Goal: Task Accomplishment & Management: Use online tool/utility

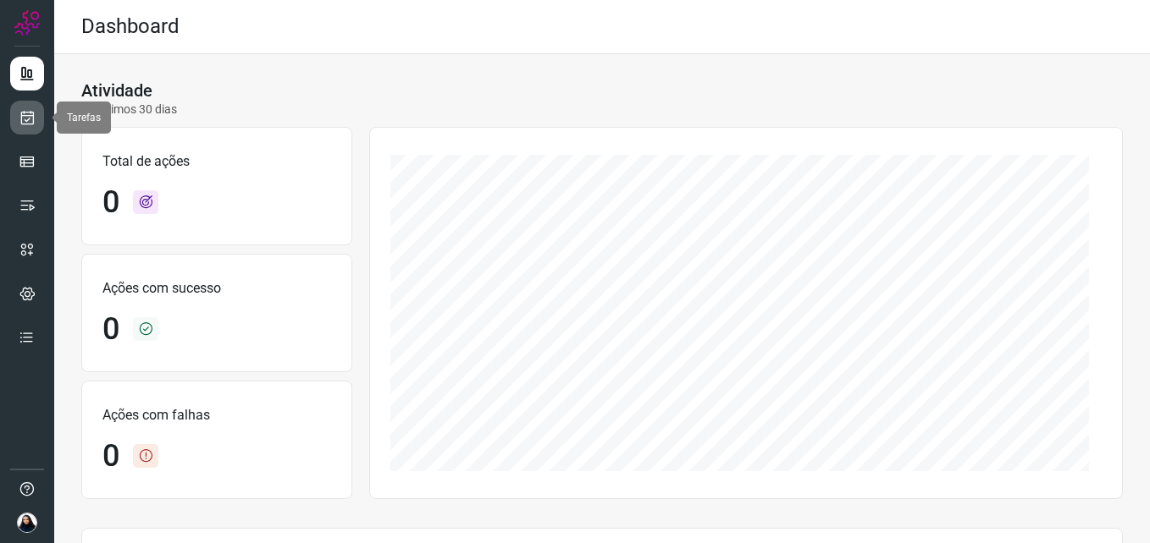
click at [29, 122] on icon at bounding box center [28, 117] width 18 height 17
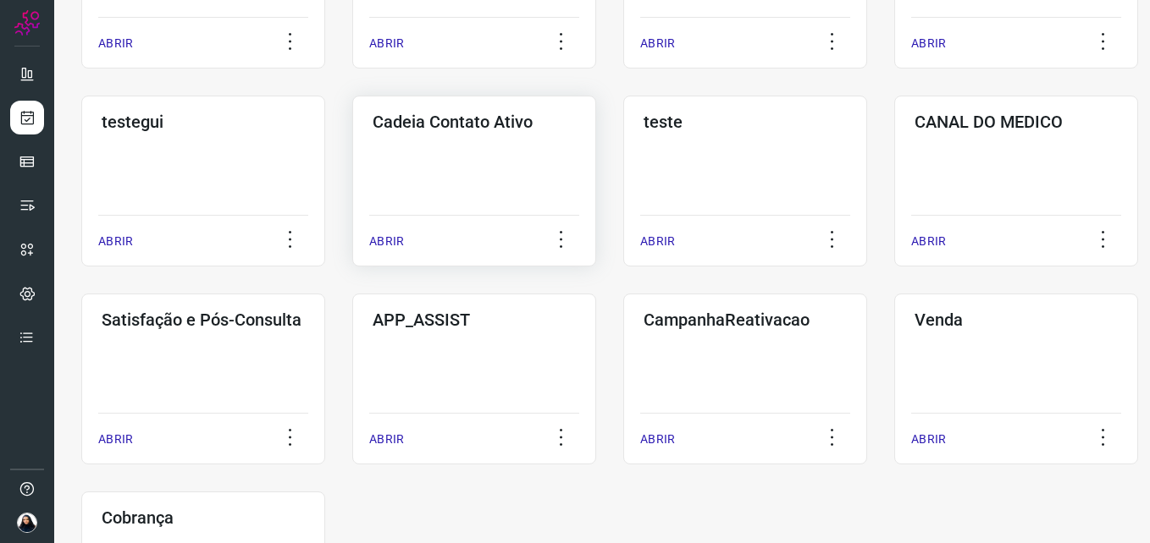
scroll to position [508, 0]
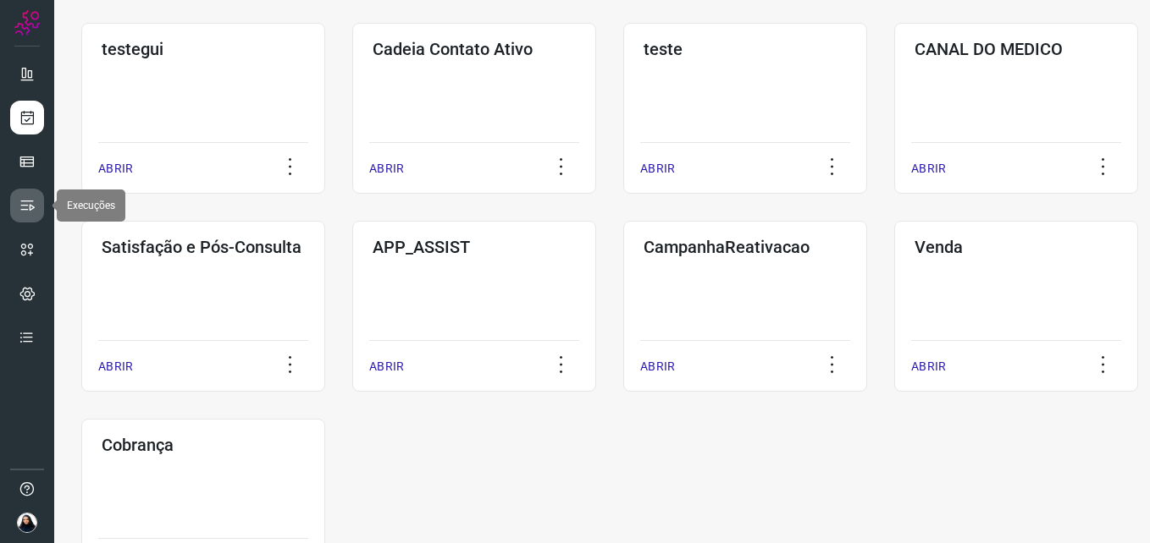
click at [25, 203] on icon at bounding box center [27, 205] width 17 height 17
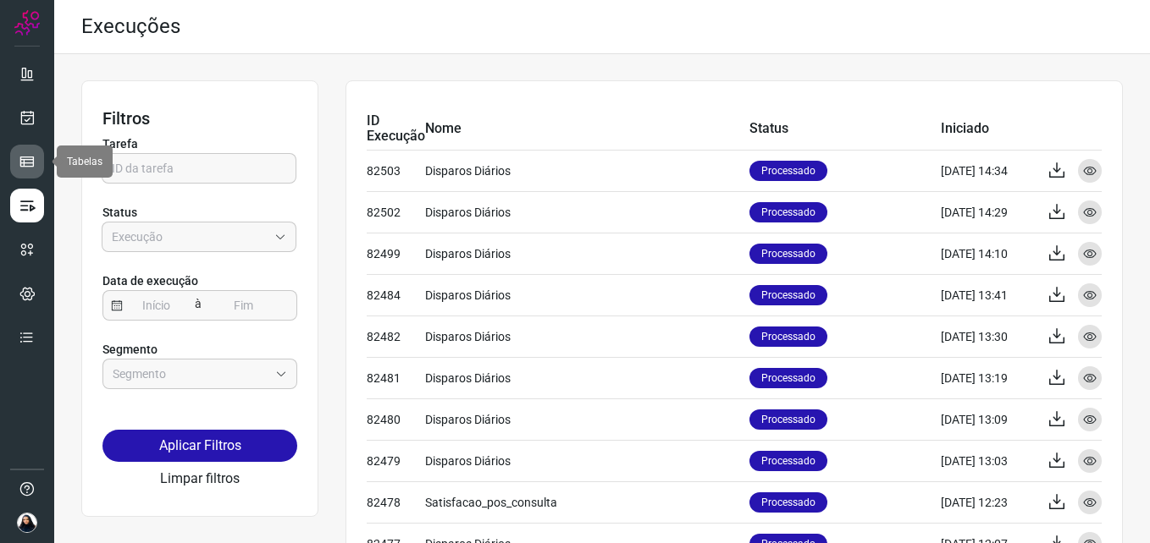
click at [30, 152] on link at bounding box center [27, 162] width 34 height 34
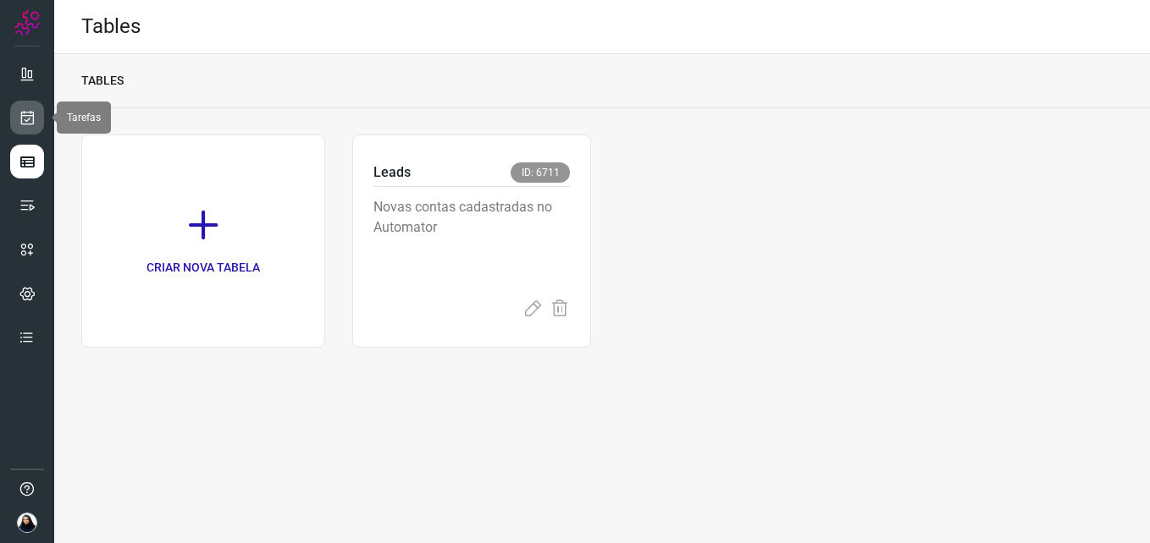
click at [24, 109] on icon at bounding box center [28, 117] width 18 height 17
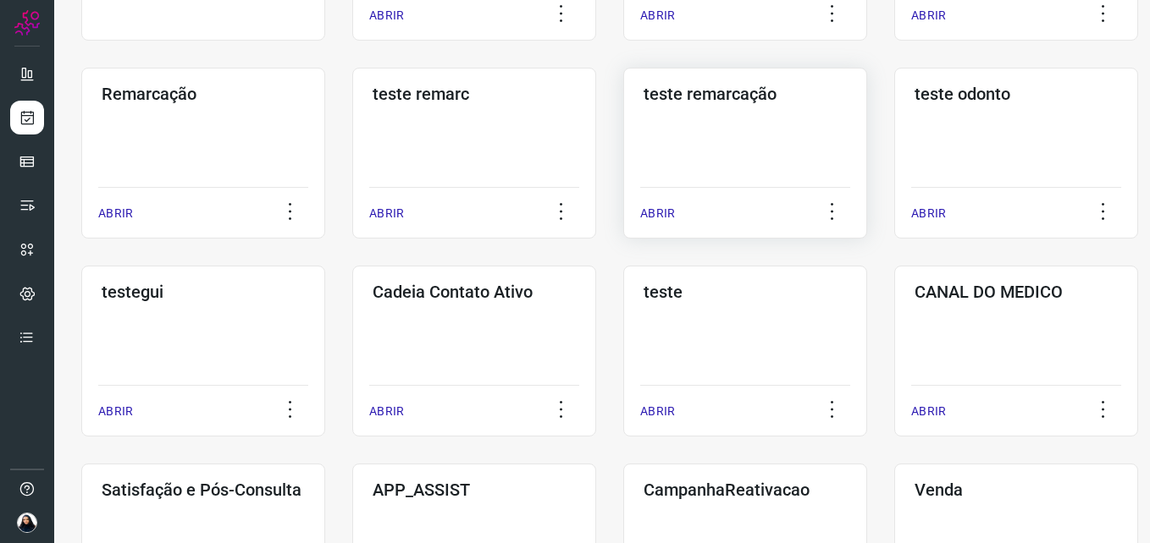
scroll to position [258, 0]
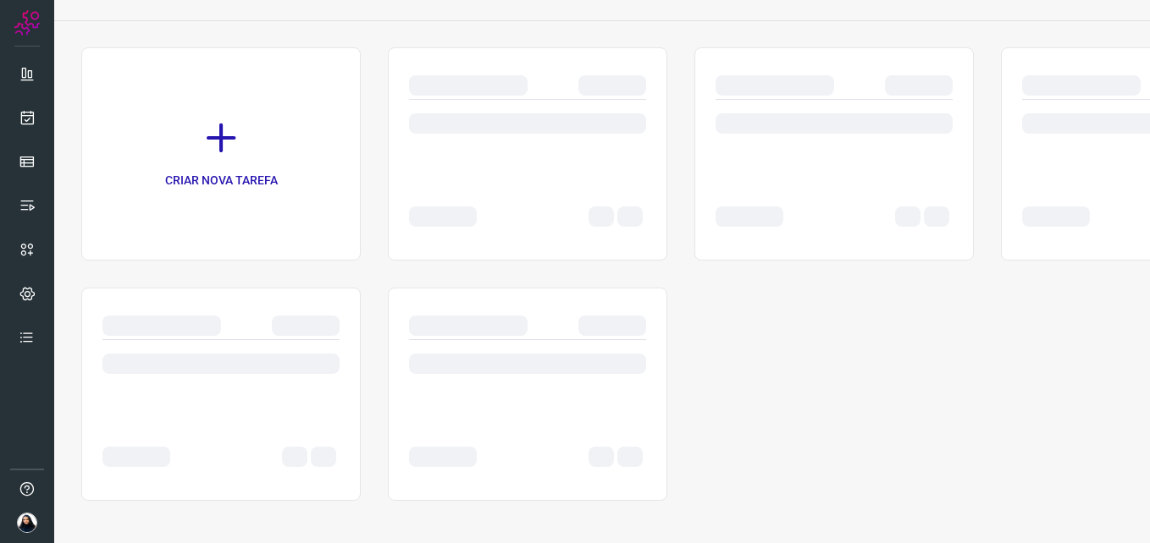
scroll to position [87, 0]
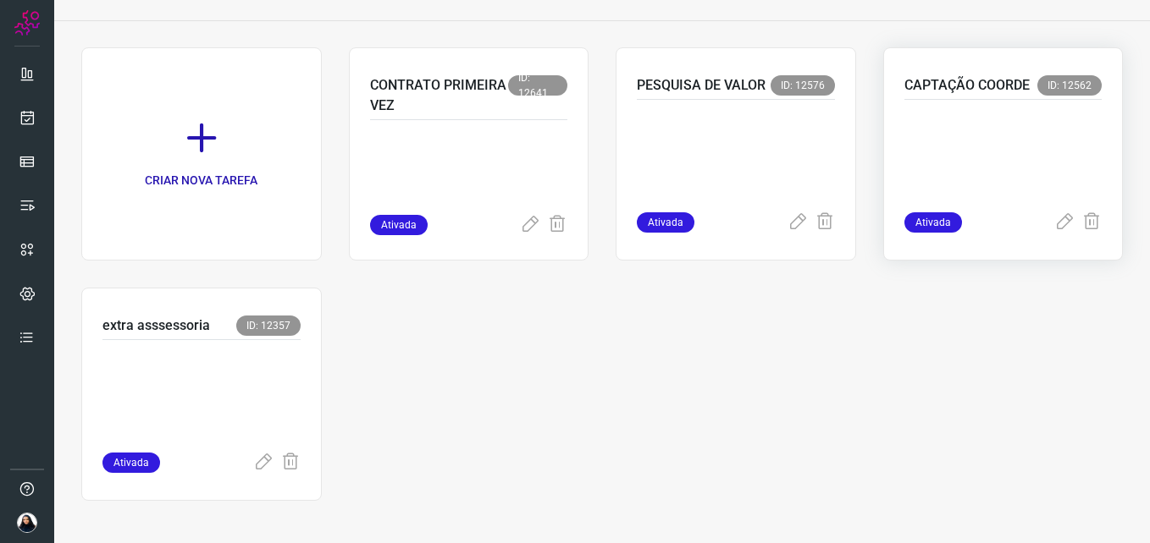
click at [1011, 152] on p at bounding box center [1003, 152] width 198 height 85
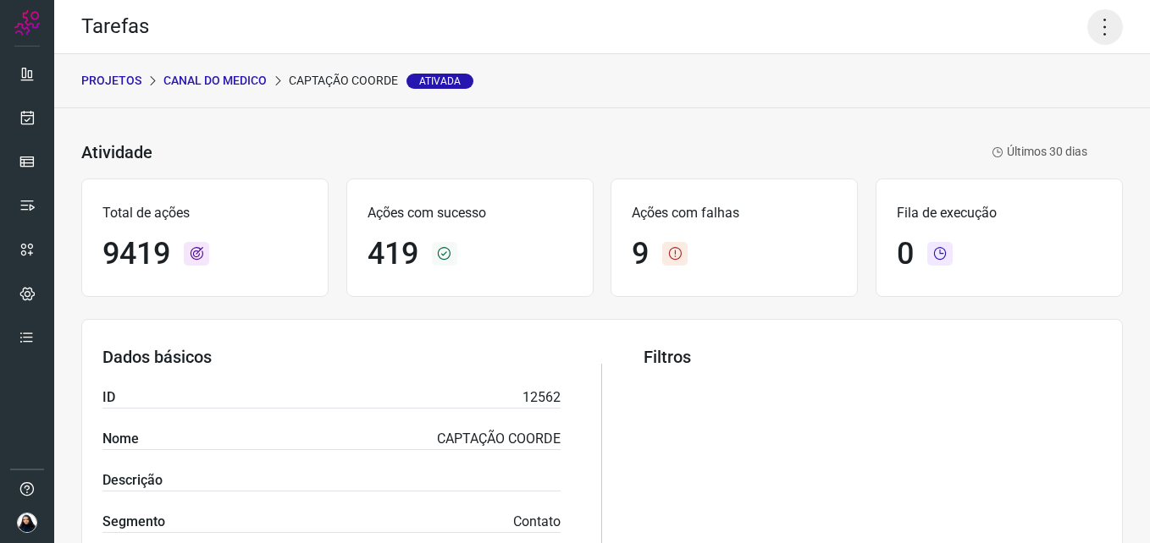
click at [1097, 30] on icon at bounding box center [1105, 27] width 36 height 36
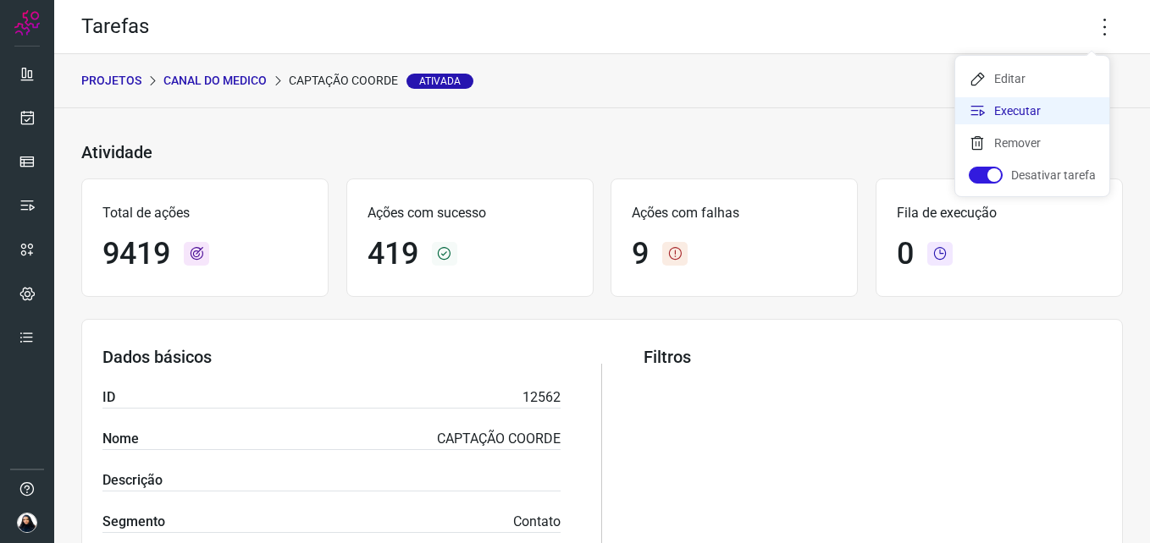
click at [1033, 105] on li "Executar" at bounding box center [1032, 110] width 154 height 27
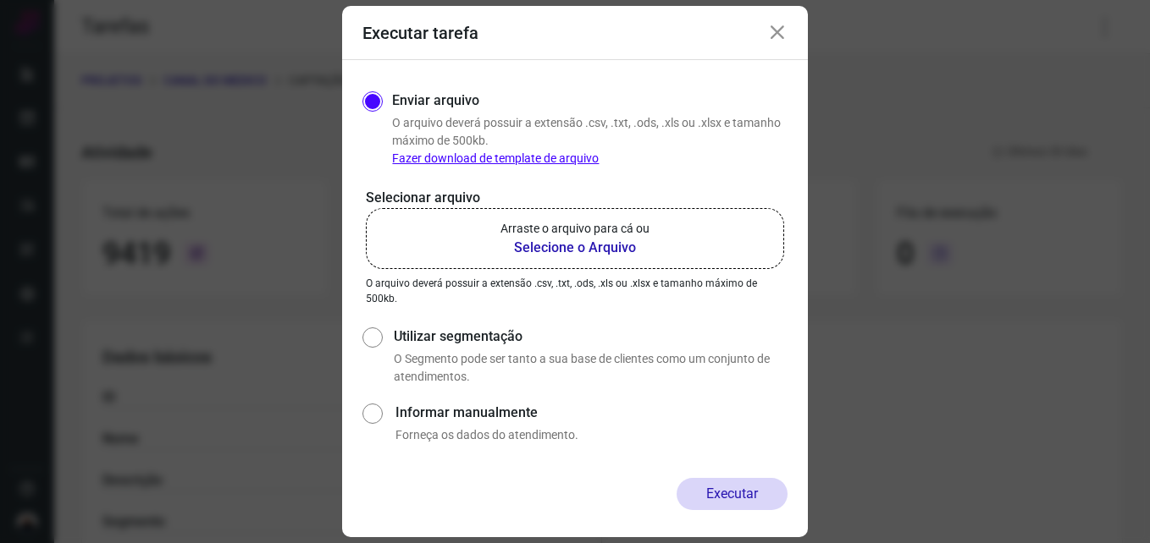
click at [550, 248] on b "Selecione o Arquivo" at bounding box center [574, 248] width 149 height 20
click at [0, 0] on input "Arraste o arquivo para cá ou Selecione o Arquivo" at bounding box center [0, 0] width 0 height 0
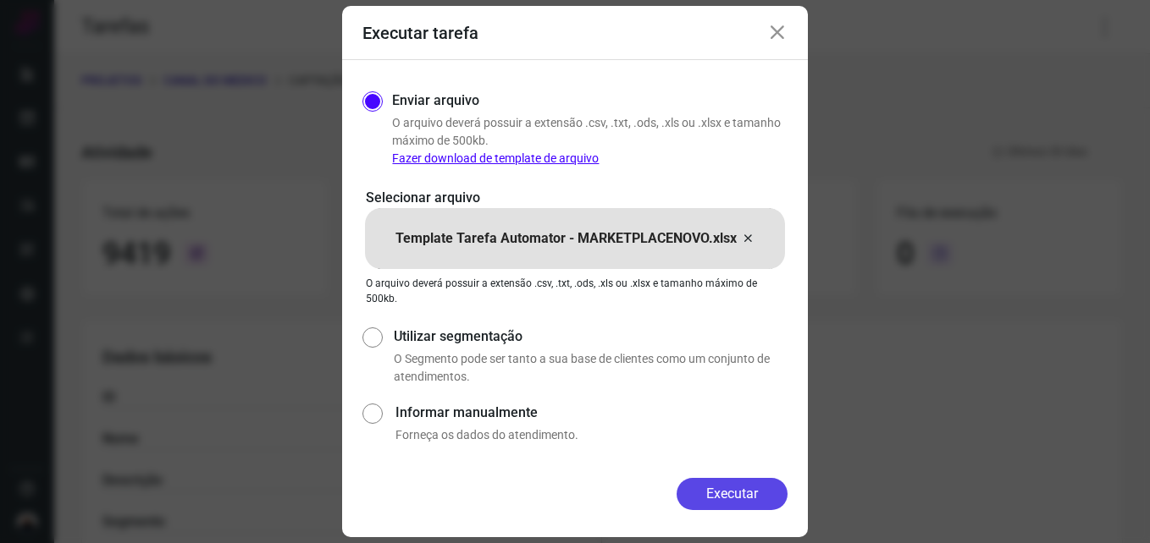
click at [721, 494] on button "Executar" at bounding box center [731, 494] width 111 height 32
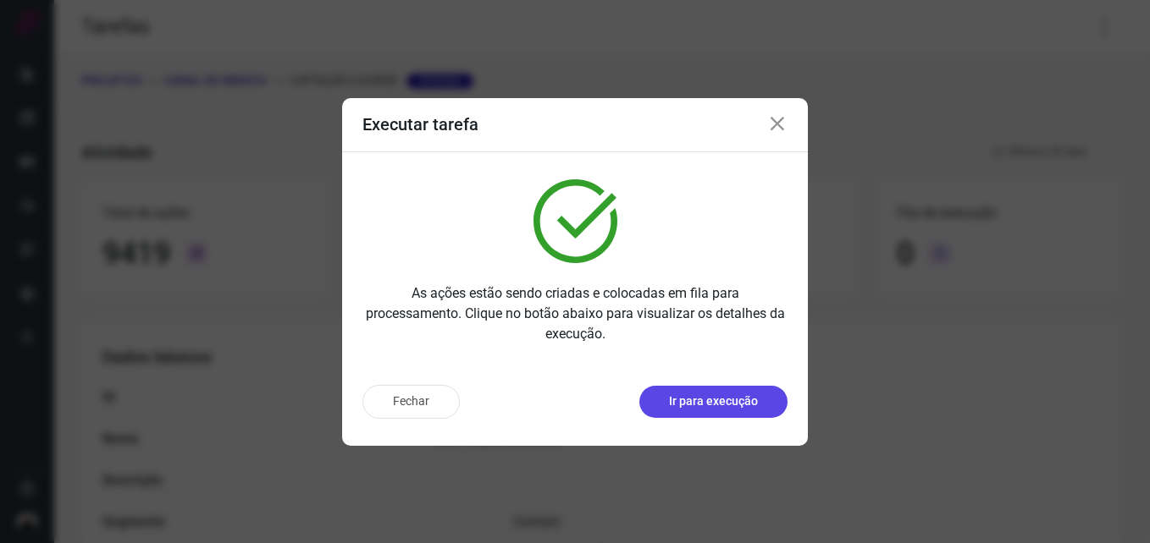
click at [724, 401] on p "Ir para execução" at bounding box center [713, 402] width 89 height 18
